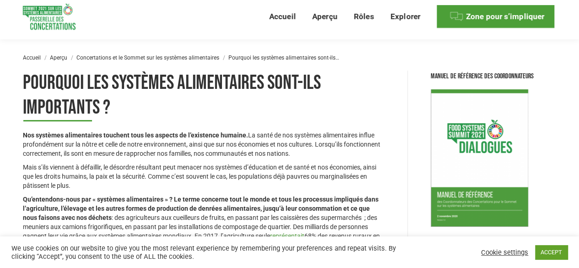
scroll to position [46, 0]
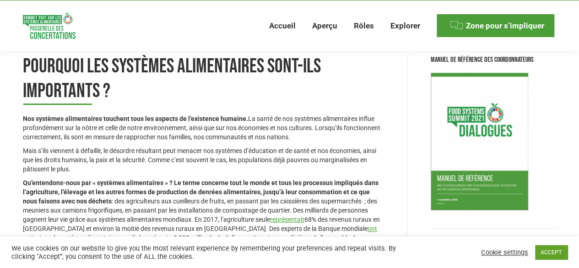
drag, startPoint x: 247, startPoint y: 114, endPoint x: 248, endPoint y: 122, distance: 8.3
click at [248, 122] on p "Nos systèmes alimentaires touchent tous les aspects de l’existence humaine. La …" at bounding box center [204, 127] width 362 height 27
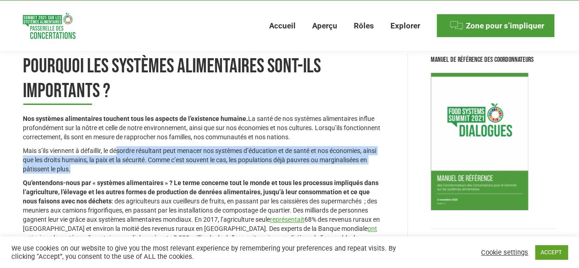
drag, startPoint x: 118, startPoint y: 150, endPoint x: 217, endPoint y: 170, distance: 100.9
click at [217, 170] on p "Mais s’ils viennent à défaillir, le désordre résultant peut menacer nos système…" at bounding box center [204, 159] width 362 height 27
click at [220, 166] on p "Mais s’ils viennent à défaillir, le désordre résultant peut menacer nos système…" at bounding box center [204, 159] width 362 height 27
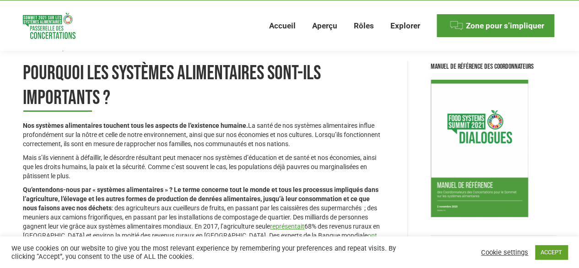
scroll to position [0, 0]
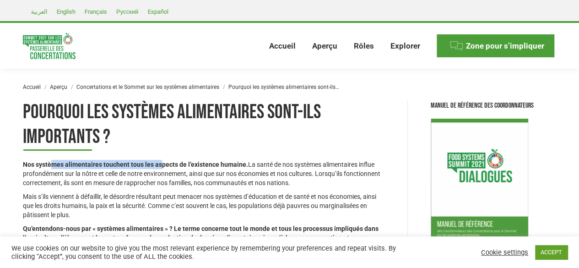
drag, startPoint x: 52, startPoint y: 166, endPoint x: 162, endPoint y: 167, distance: 110.4
click at [162, 167] on strong "Nos systèmes alimentaires touchent tous les aspects de l’existence humaine." at bounding box center [135, 164] width 225 height 7
click at [175, 169] on p "Nos systèmes alimentaires touchent tous les aspects de l’existence humaine. La …" at bounding box center [204, 173] width 362 height 27
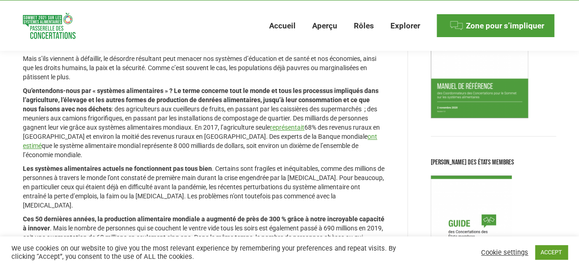
scroll to position [138, 0]
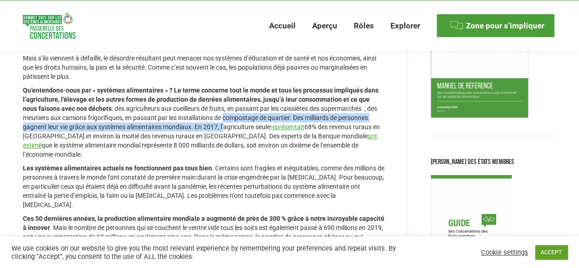
drag, startPoint x: 222, startPoint y: 120, endPoint x: 224, endPoint y: 124, distance: 5.0
click at [224, 124] on p "Qu’entendons-nous par « systèmes alimentaires » ? Le terme concerne tout le mon…" at bounding box center [204, 122] width 362 height 73
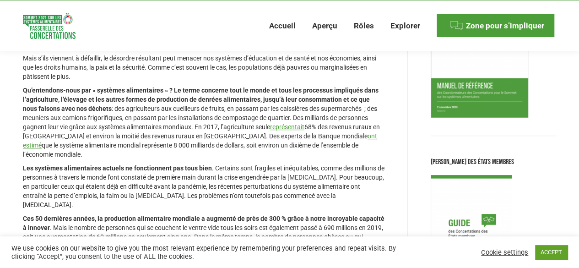
click at [224, 132] on p "Qu’entendons-nous par « systèmes alimentaires » ? Le terme concerne tout le mon…" at bounding box center [204, 122] width 362 height 73
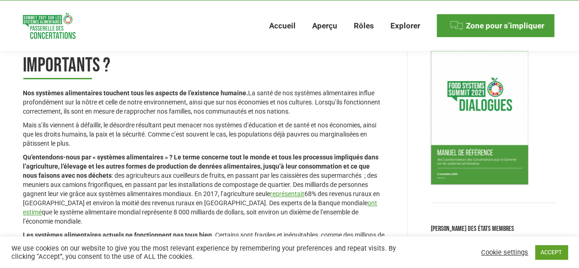
scroll to position [65, 0]
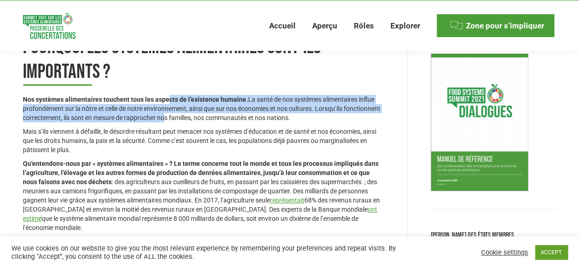
drag, startPoint x: 169, startPoint y: 98, endPoint x: 201, endPoint y: 119, distance: 38.0
click at [201, 119] on p "Nos systèmes alimentaires touchent tous les aspects de l’existence humaine. La …" at bounding box center [204, 108] width 362 height 27
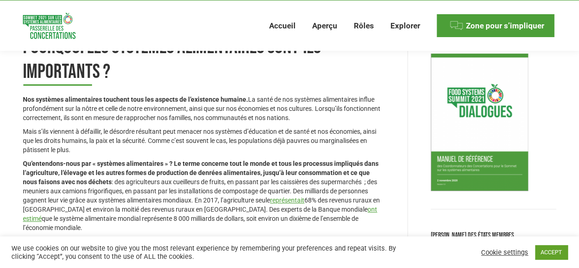
click at [211, 134] on p "Mais s’ils viennent à défaillir, le désordre résultant peut menacer nos système…" at bounding box center [204, 140] width 362 height 27
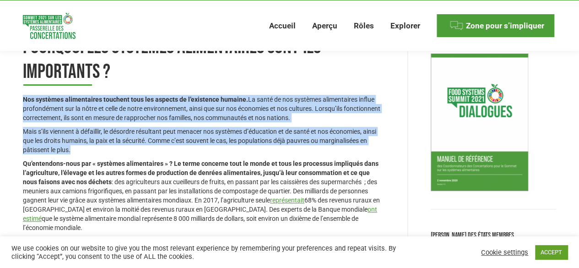
drag, startPoint x: 23, startPoint y: 102, endPoint x: 361, endPoint y: 153, distance: 341.9
click at [361, 153] on div "Nos systèmes alimentaires touchent tous les aspects de l’existence humaine. La …" at bounding box center [204, 246] width 362 height 302
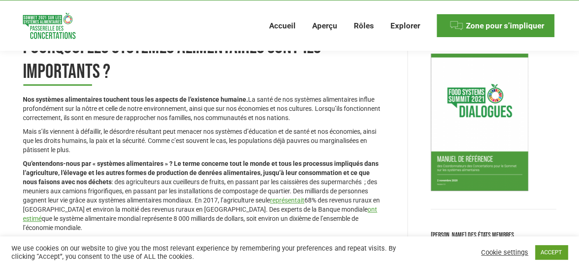
click at [277, 164] on strong "Qu’entendons-nous par « systèmes alimentaires » ? Le terme concerne tout le mon…" at bounding box center [201, 173] width 356 height 26
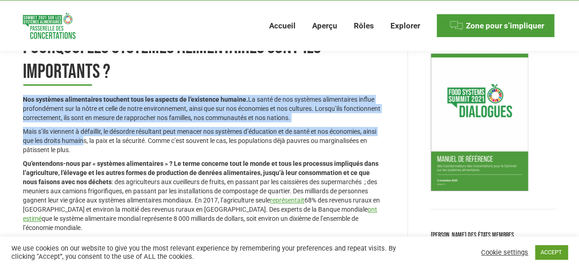
drag, startPoint x: 24, startPoint y: 98, endPoint x: 83, endPoint y: 140, distance: 72.3
click at [83, 140] on div "Nos systèmes alimentaires touchent tous les aspects de l’existence humaine. La …" at bounding box center [204, 246] width 362 height 302
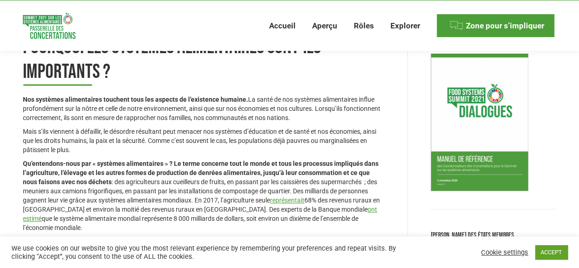
click at [87, 157] on div "Nos systèmes alimentaires touchent tous les aspects de l’existence humaine. La …" at bounding box center [204, 246] width 362 height 302
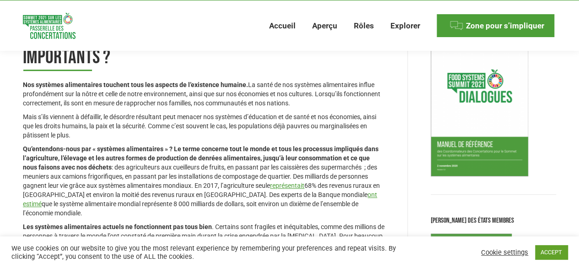
scroll to position [80, 0]
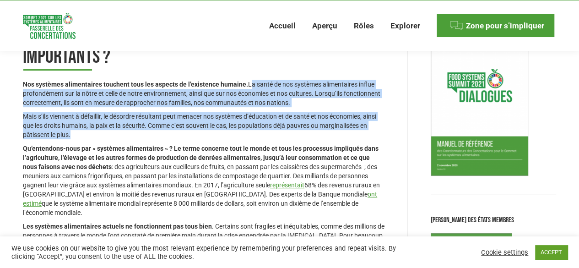
drag, startPoint x: 246, startPoint y: 83, endPoint x: 288, endPoint y: 138, distance: 68.7
click at [288, 138] on div "Nos systèmes alimentaires touchent tous les aspects de l’existence humaine. La …" at bounding box center [204, 231] width 362 height 302
click at [277, 132] on p "Mais s’ils viennent à défaillir, le désordre résultant peut menacer nos système…" at bounding box center [204, 125] width 362 height 27
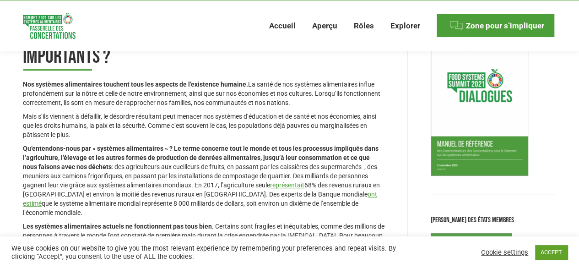
click at [269, 127] on p "Mais s’ils viennent à défaillir, le désordre résultant peut menacer nos système…" at bounding box center [204, 125] width 362 height 27
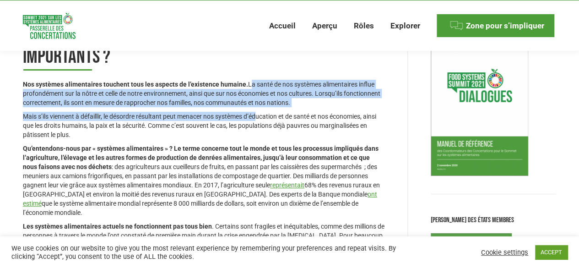
drag, startPoint x: 246, startPoint y: 84, endPoint x: 258, endPoint y: 107, distance: 25.8
click at [258, 107] on div "Nos systèmes alimentaires touchent tous les aspects de l’existence humaine. La …" at bounding box center [204, 231] width 362 height 302
click at [250, 87] on p "Nos systèmes alimentaires touchent tous les aspects de l’existence humaine. La …" at bounding box center [204, 93] width 362 height 27
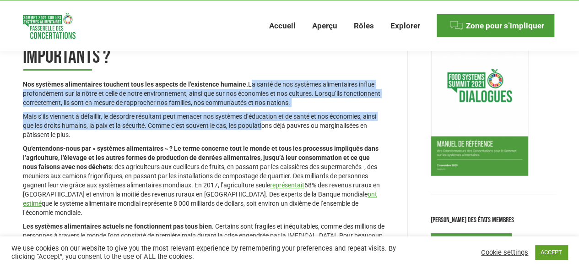
drag, startPoint x: 248, startPoint y: 84, endPoint x: 265, endPoint y: 127, distance: 45.9
click at [265, 127] on div "Nos systèmes alimentaires touchent tous les aspects de l’existence humaine. La …" at bounding box center [204, 231] width 362 height 302
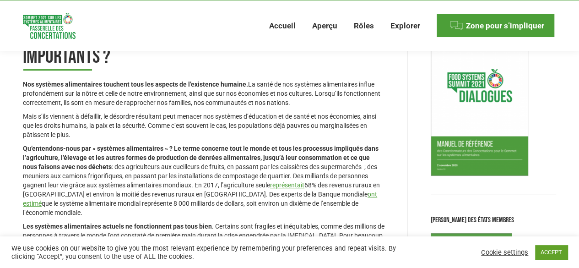
click at [76, 133] on p "Mais s’ils viennent à défaillir, le désordre résultant peut menacer nos système…" at bounding box center [204, 125] width 362 height 27
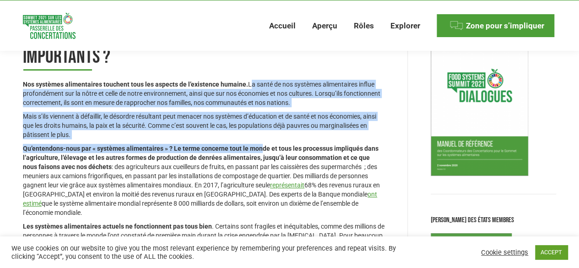
drag, startPoint x: 247, startPoint y: 85, endPoint x: 261, endPoint y: 139, distance: 56.2
click at [261, 139] on div "Nos systèmes alimentaires touchent tous les aspects de l’existence humaine. La …" at bounding box center [204, 231] width 362 height 302
click at [260, 138] on p "Mais s’ils viennent à défaillir, le désordre résultant peut menacer nos système…" at bounding box center [204, 125] width 362 height 27
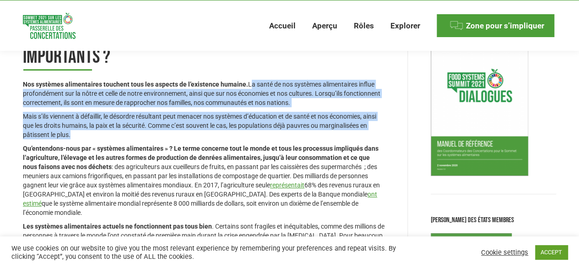
drag, startPoint x: 248, startPoint y: 85, endPoint x: 252, endPoint y: 135, distance: 50.6
click at [252, 135] on div "Nos systèmes alimentaires touchent tous les aspects de l’existence humaine. La …" at bounding box center [204, 231] width 362 height 302
click at [252, 135] on p "Mais s’ils viennent à défaillir, le désordre résultant peut menacer nos système…" at bounding box center [204, 125] width 362 height 27
drag, startPoint x: 246, startPoint y: 84, endPoint x: 255, endPoint y: 130, distance: 46.1
click at [255, 130] on div "Nos systèmes alimentaires touchent tous les aspects de l’existence humaine. La …" at bounding box center [204, 231] width 362 height 302
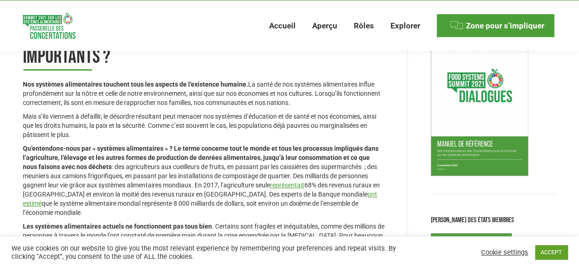
click at [249, 142] on div "Nos systèmes alimentaires touchent tous les aspects de l’existence humaine. La …" at bounding box center [204, 231] width 362 height 302
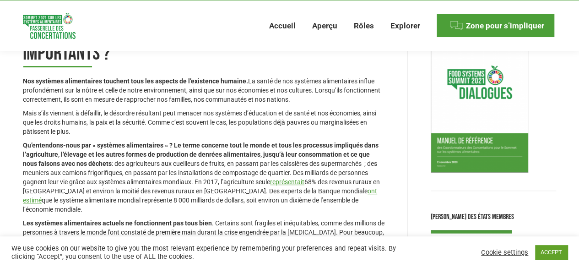
scroll to position [84, 0]
drag, startPoint x: 74, startPoint y: 101, endPoint x: 360, endPoint y: 99, distance: 286.3
click at [360, 99] on p "Nos systèmes alimentaires touchent tous les aspects de l’existence humaine. La …" at bounding box center [204, 89] width 362 height 27
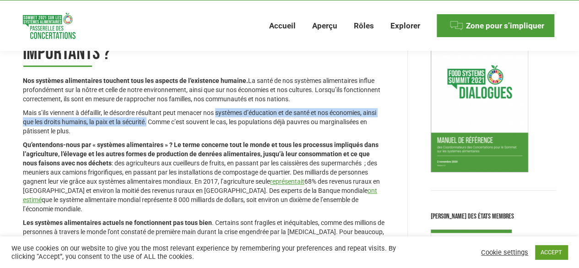
drag, startPoint x: 218, startPoint y: 114, endPoint x: 148, endPoint y: 119, distance: 70.7
click at [148, 119] on p "Mais s’ils viennent à défaillir, le désordre résultant peut menacer nos système…" at bounding box center [204, 121] width 362 height 27
copy p "systèmes d’éducation et de santé et nos économies, ainsi que les droits humains…"
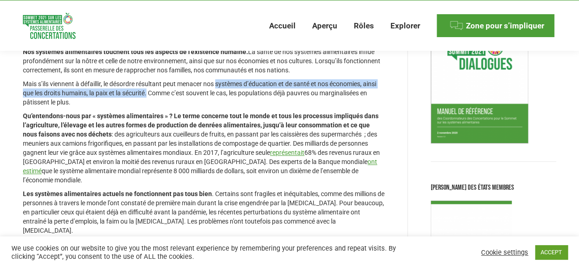
scroll to position [130, 0]
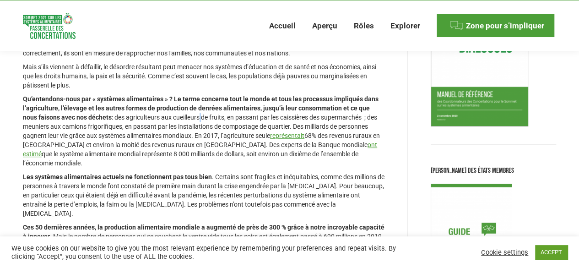
click at [186, 119] on p "Qu’entendons-nous par « systèmes alimentaires » ? Le terme concerne tout le mon…" at bounding box center [204, 130] width 362 height 73
click at [204, 162] on p "Qu’entendons-nous par « systèmes alimentaires » ? Le terme concerne tout le mon…" at bounding box center [204, 130] width 362 height 73
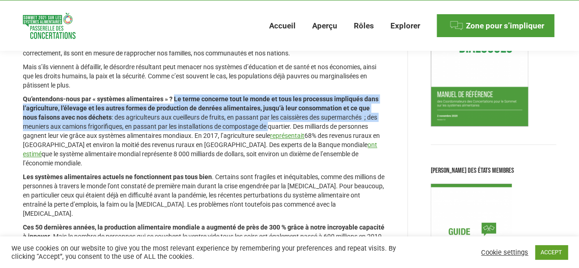
drag, startPoint x: 174, startPoint y: 98, endPoint x: 268, endPoint y: 129, distance: 99.4
click at [268, 129] on p "Qu’entendons-nous par « systèmes alimentaires » ? Le terme concerne tout le mon…" at bounding box center [204, 130] width 362 height 73
click at [169, 119] on p "Qu’entendons-nous par « systèmes alimentaires » ? Le terme concerne tout le mon…" at bounding box center [204, 130] width 362 height 73
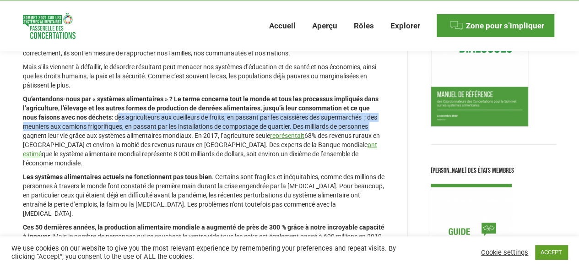
drag, startPoint x: 101, startPoint y: 117, endPoint x: 375, endPoint y: 126, distance: 274.1
click at [375, 126] on p "Qu’entendons-nous par « systèmes alimentaires » ? Le terme concerne tout le mon…" at bounding box center [204, 130] width 362 height 73
copy p "des agriculteurs aux cueilleurs de fruits, en passant par les caissières des su…"
drag, startPoint x: 212, startPoint y: 143, endPoint x: 204, endPoint y: 161, distance: 19.1
click at [204, 161] on p "Qu’entendons-nous par « systèmes alimentaires » ? Le terme concerne tout le mon…" at bounding box center [204, 130] width 362 height 73
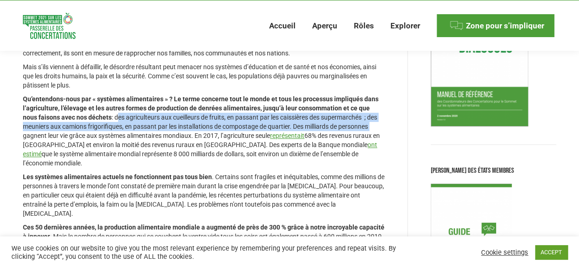
copy p "Des experts de la Banque mondiale ont estimé que le système alimentaire mondial…"
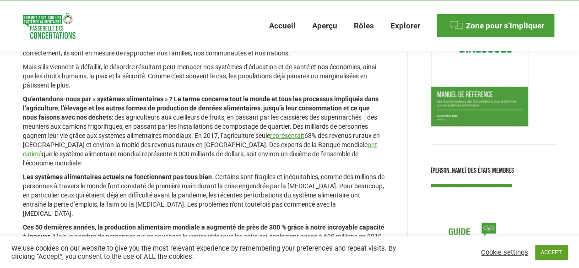
click at [142, 170] on div "Nos systèmes alimentaires touchent tous les aspects de l’existence humaine. La …" at bounding box center [204, 181] width 362 height 302
drag, startPoint x: 139, startPoint y: 153, endPoint x: 209, endPoint y: 154, distance: 69.6
click at [209, 154] on p "Qu’entendons-nous par « systèmes alimentaires » ? Le terme concerne tout le mon…" at bounding box center [204, 130] width 362 height 73
copy p "8 000 milliards de dollars"
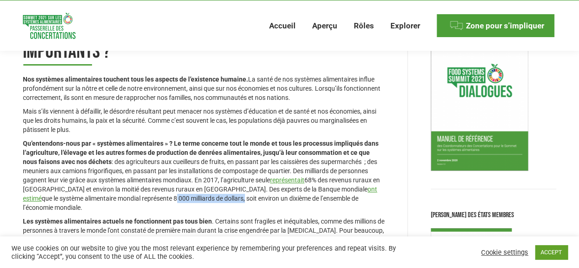
scroll to position [0, 0]
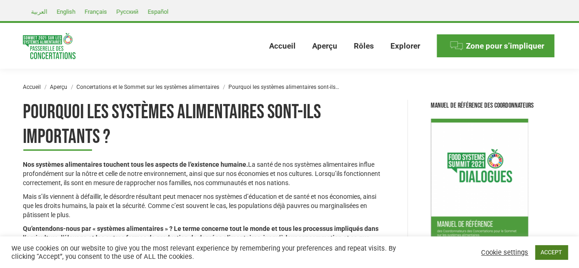
click at [556, 252] on link "ACCEPT" at bounding box center [552, 252] width 33 height 14
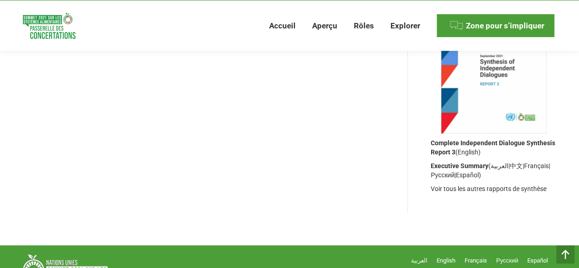
scroll to position [937, 0]
